Goal: Transaction & Acquisition: Obtain resource

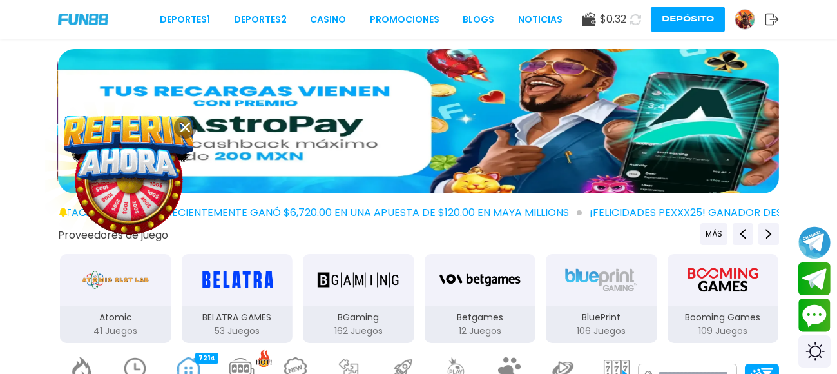
click at [745, 21] on img at bounding box center [744, 19] width 19 height 19
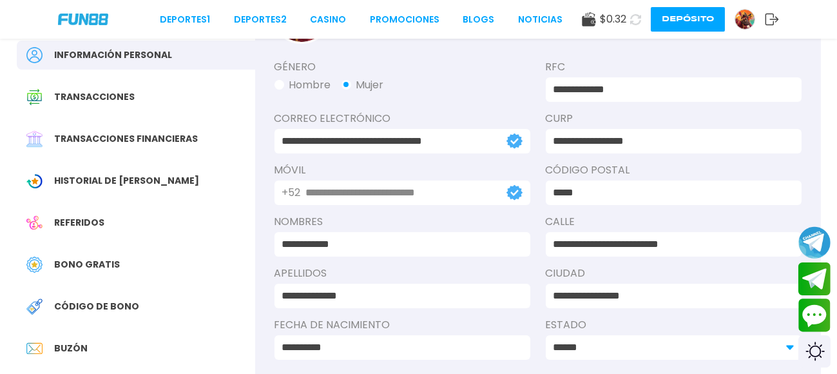
scroll to position [90, 0]
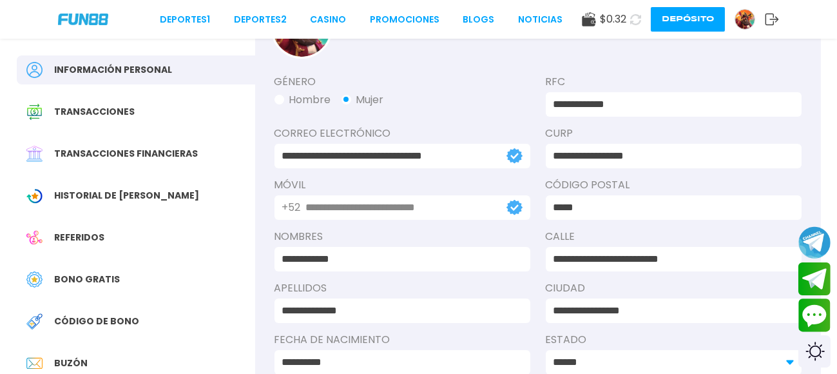
click at [112, 272] on span "Bono Gratis" at bounding box center [88, 279] width 66 height 14
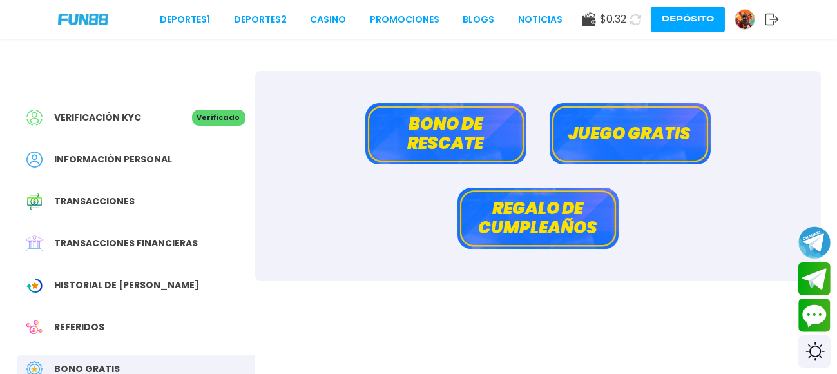
click at [625, 129] on button "Juego gratis" at bounding box center [629, 133] width 161 height 61
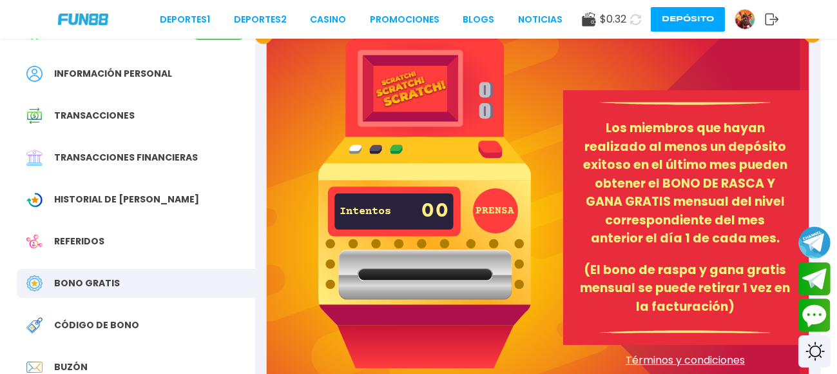
scroll to position [93, 0]
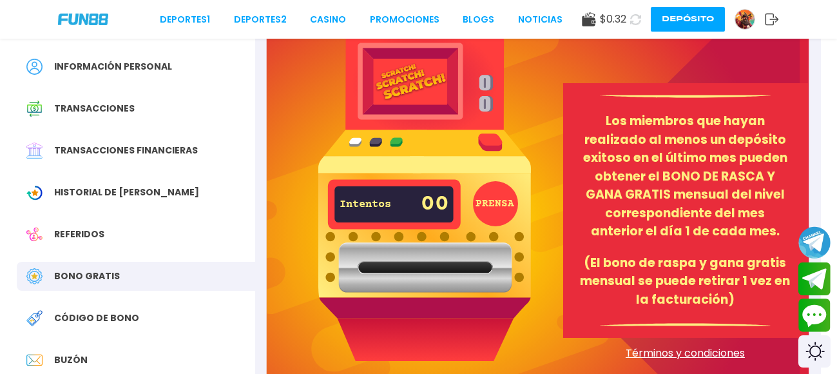
click at [497, 205] on button "PRENSA" at bounding box center [495, 203] width 45 height 45
click at [486, 142] on img at bounding box center [424, 188] width 213 height 344
click at [97, 268] on div "Bono Gratis" at bounding box center [136, 276] width 238 height 29
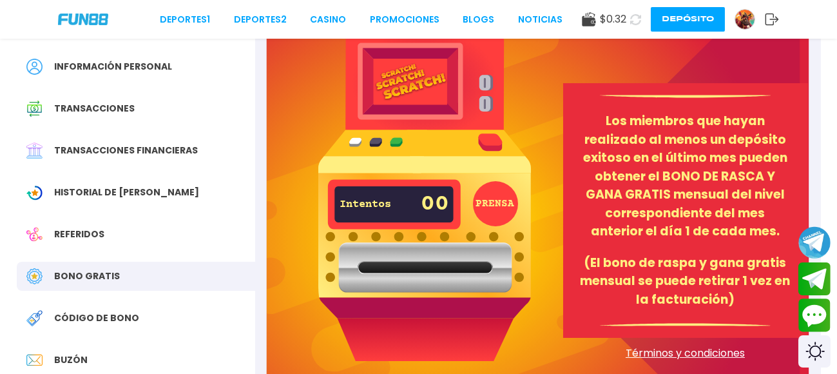
click at [95, 274] on span "Bono Gratis" at bounding box center [88, 276] width 66 height 14
click at [703, 233] on p "Los miembros que hayan realizado al menos un depósito exitoso en el último mes …" at bounding box center [685, 176] width 214 height 129
click at [97, 234] on span "Referidos" at bounding box center [80, 234] width 50 height 14
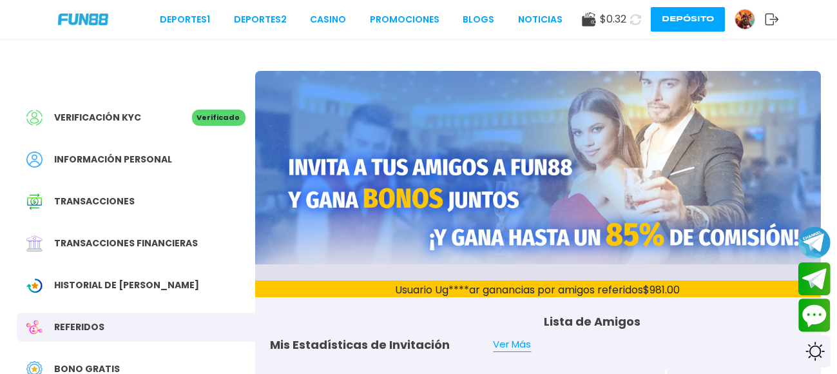
click at [69, 325] on span "Referidos" at bounding box center [80, 327] width 50 height 14
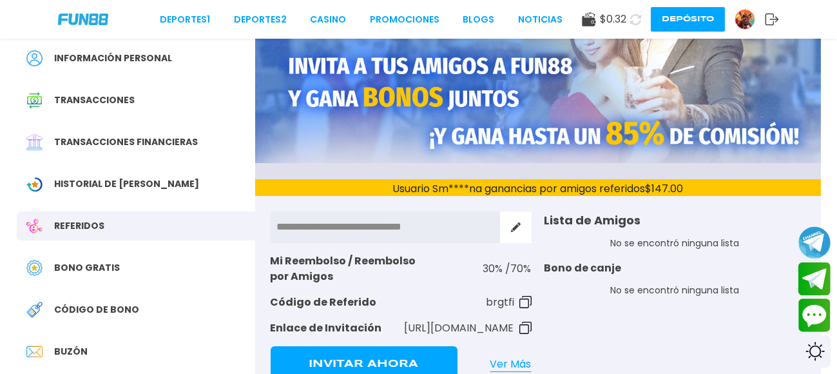
scroll to position [118, 0]
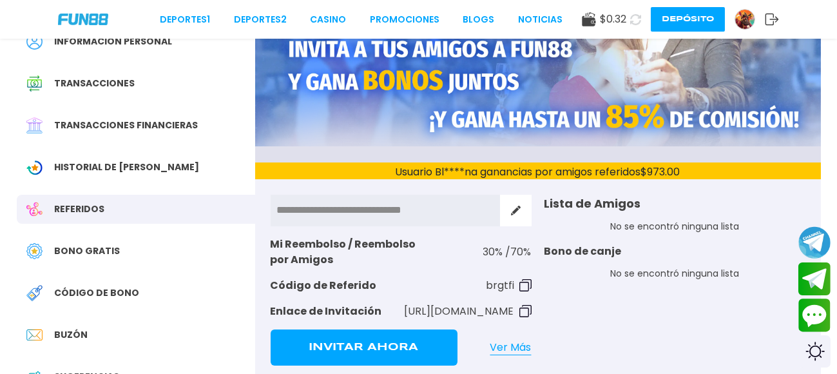
click at [93, 256] on span "Bono Gratis" at bounding box center [88, 251] width 66 height 14
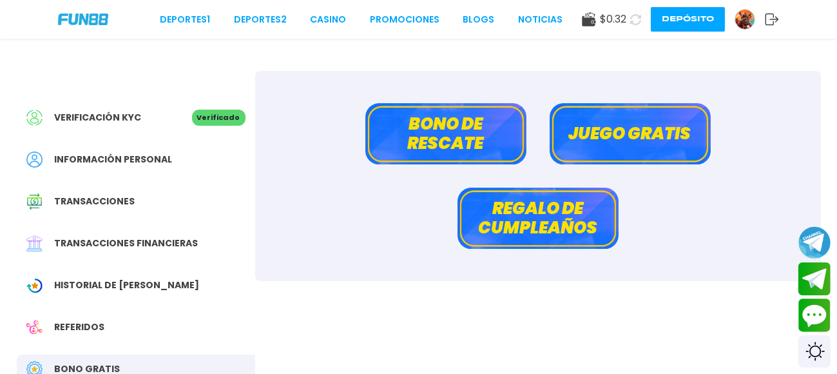
click at [454, 138] on button "Bono de rescate" at bounding box center [445, 133] width 161 height 61
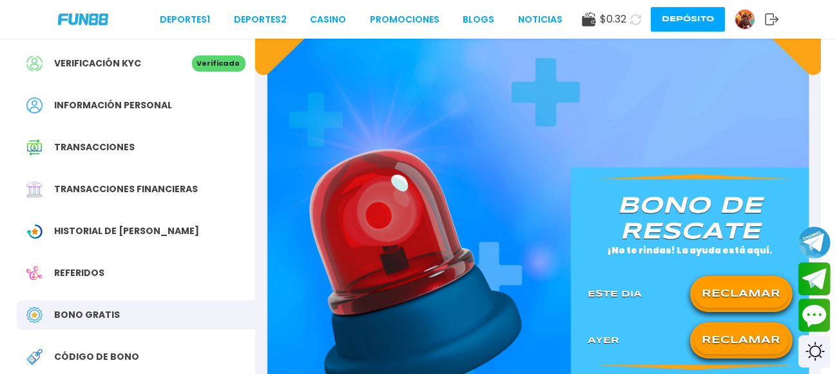
scroll to position [72, 0]
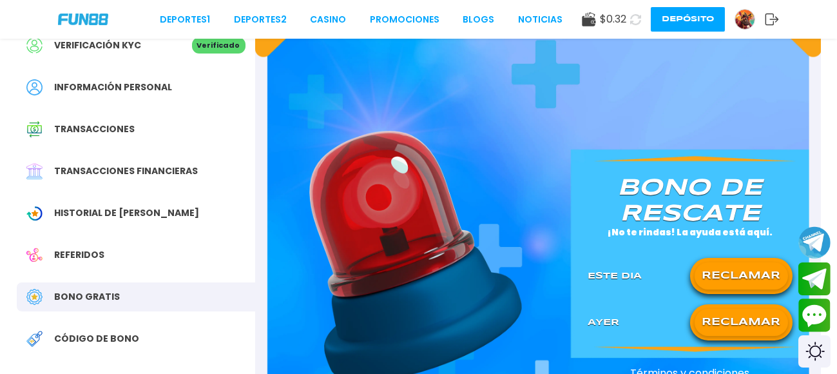
click at [737, 310] on button "RECLAMAR" at bounding box center [740, 322] width 93 height 27
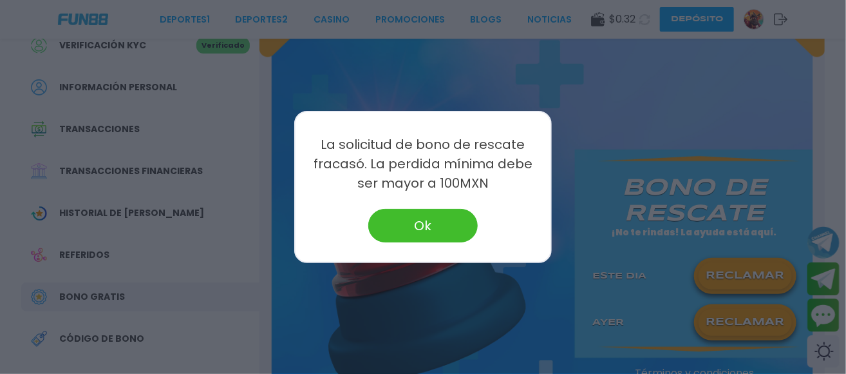
click at [421, 222] on button "Ok" at bounding box center [423, 225] width 110 height 33
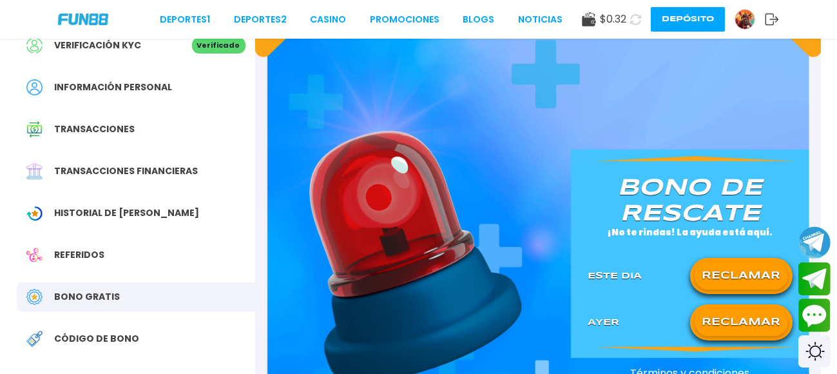
click at [735, 277] on button "RECLAMAR" at bounding box center [740, 275] width 93 height 27
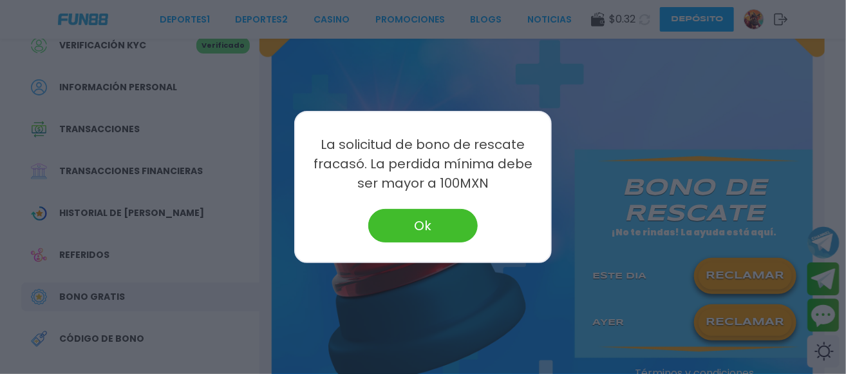
click at [427, 222] on button "Ok" at bounding box center [423, 225] width 110 height 33
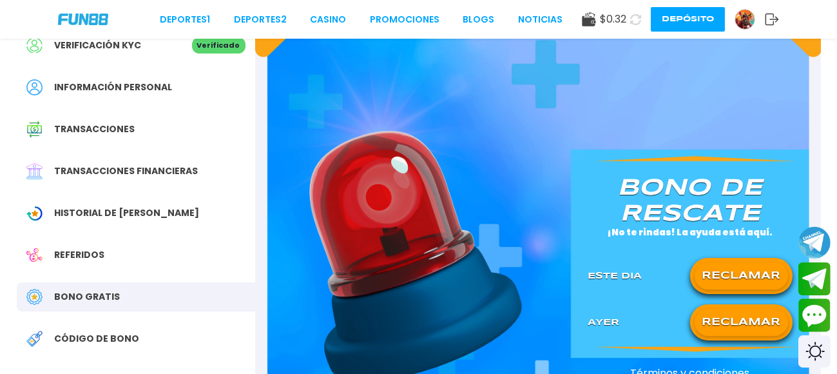
click at [100, 17] on img at bounding box center [83, 19] width 50 height 11
